Goal: Navigation & Orientation: Find specific page/section

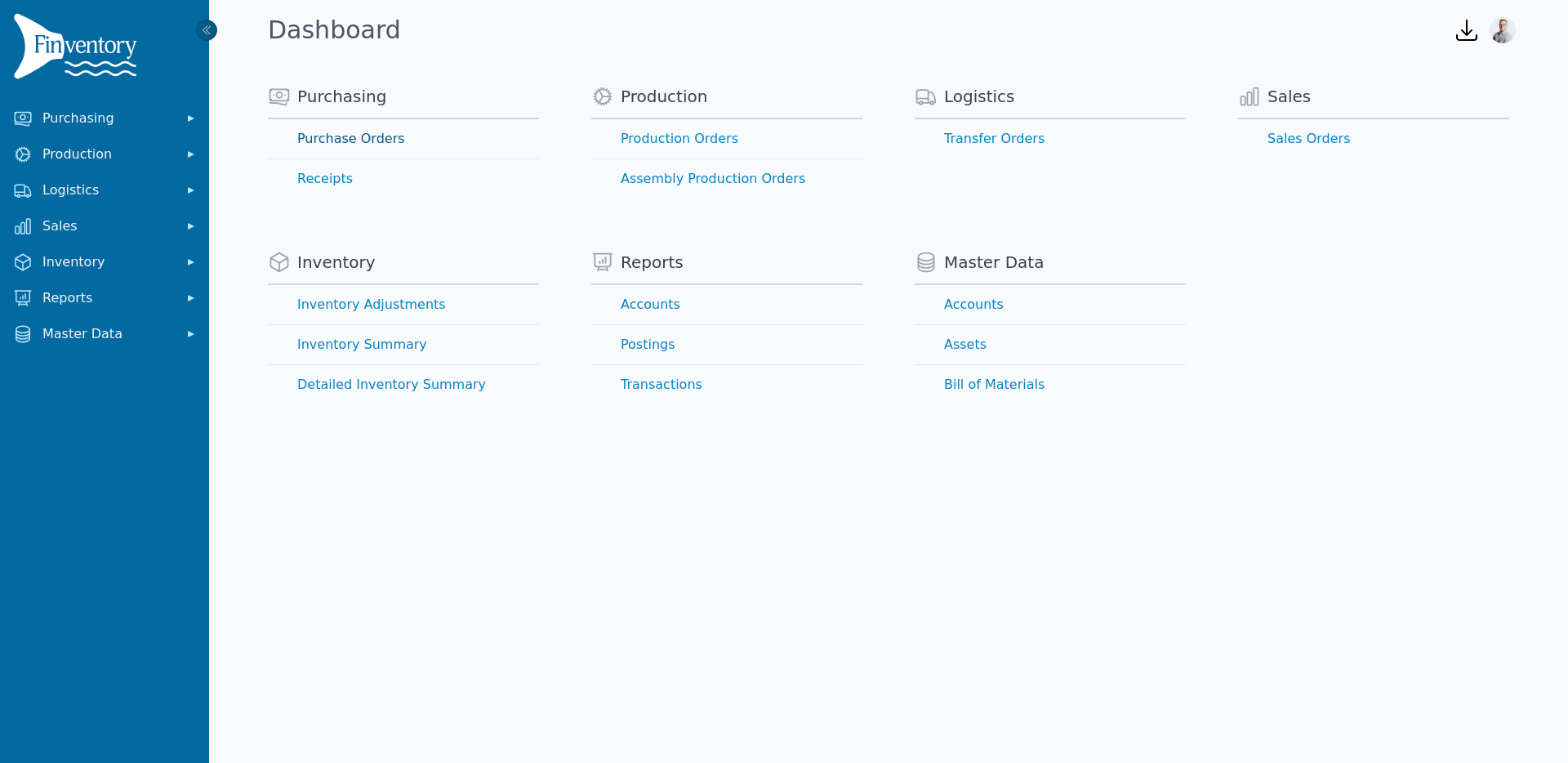
click at [376, 145] on link "Purchase Orders" at bounding box center [403, 139] width 271 height 40
